Goal: Task Accomplishment & Management: Manage account settings

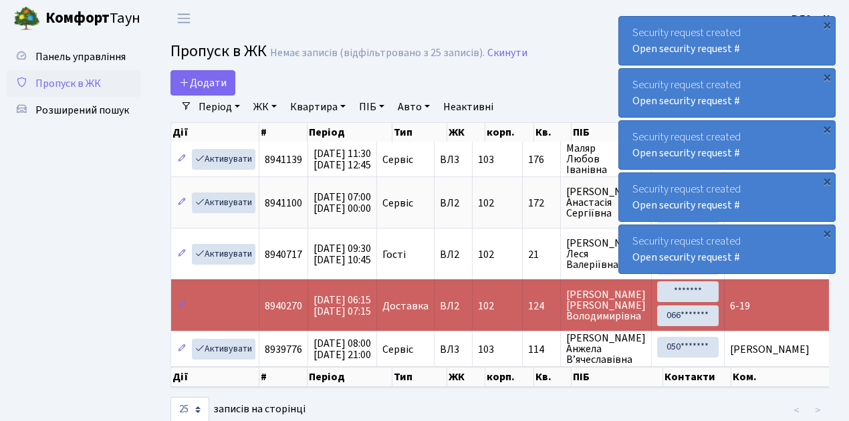
select select "25"
click at [829, 25] on div "×" at bounding box center [827, 24] width 13 height 13
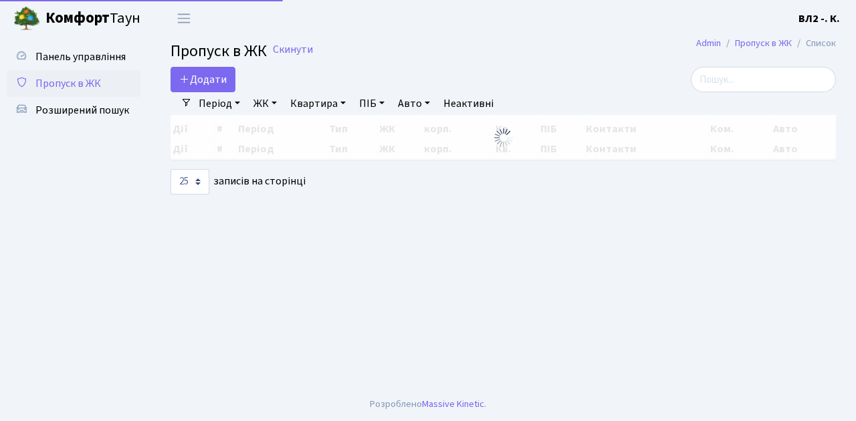
select select "25"
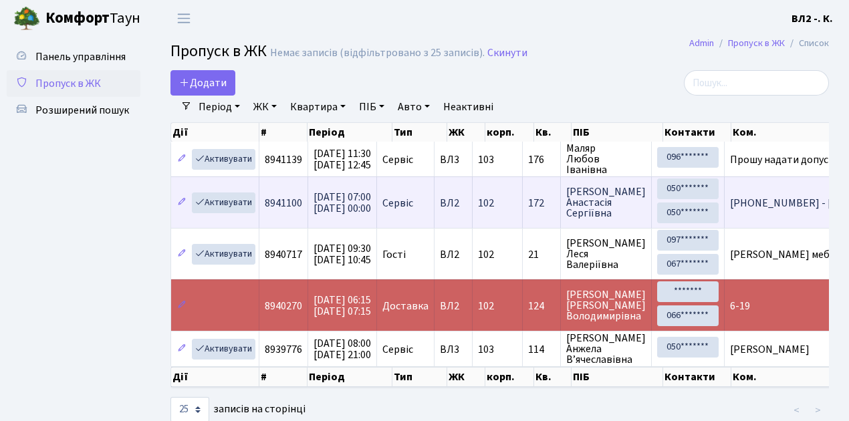
click at [435, 223] on td "Сервіс" at bounding box center [406, 202] width 58 height 51
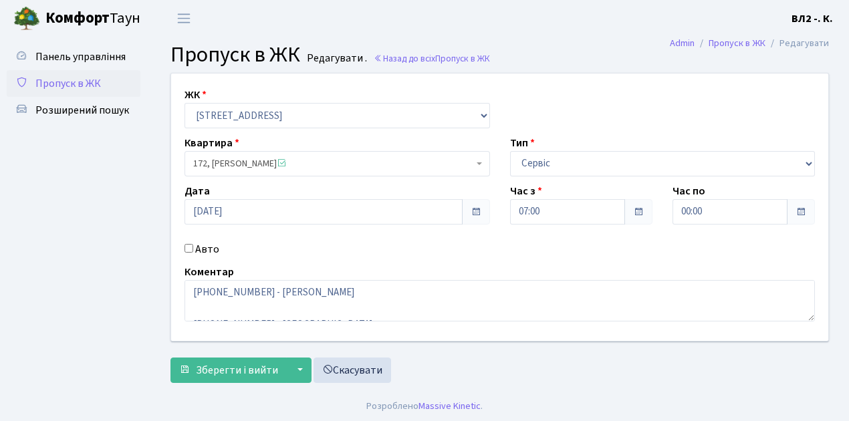
click at [86, 82] on span "Пропуск в ЖК" at bounding box center [68, 83] width 66 height 15
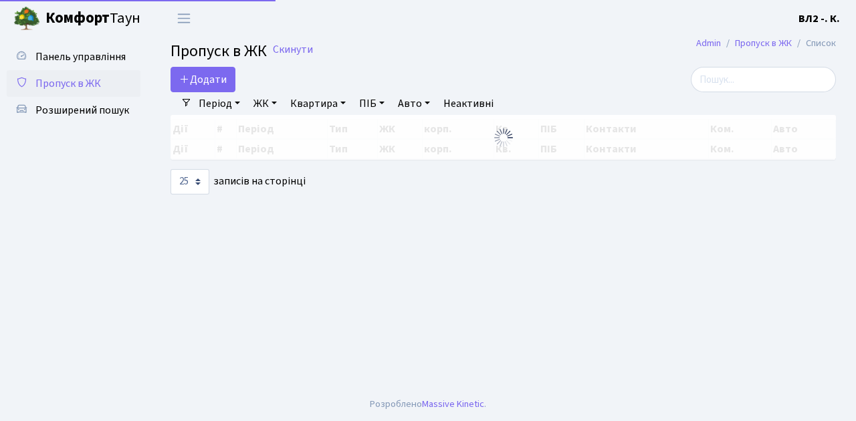
select select "25"
